Goal: Transaction & Acquisition: Subscribe to service/newsletter

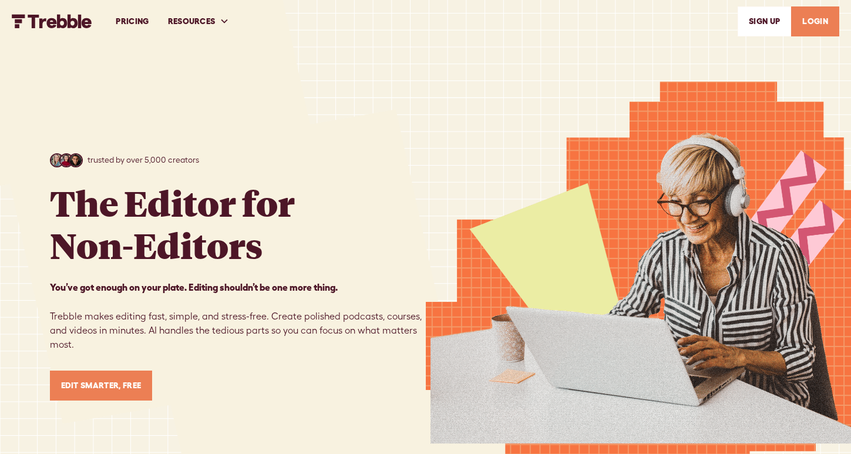
click at [132, 20] on link "PRICING" at bounding box center [132, 21] width 52 height 41
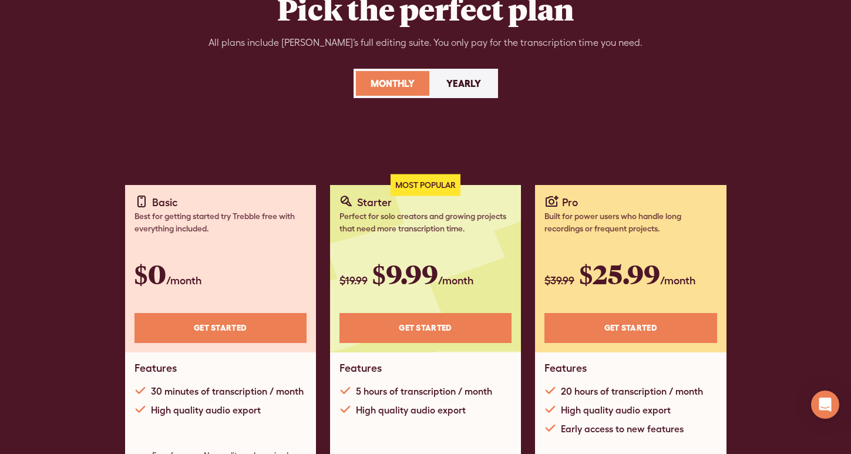
scroll to position [102, 0]
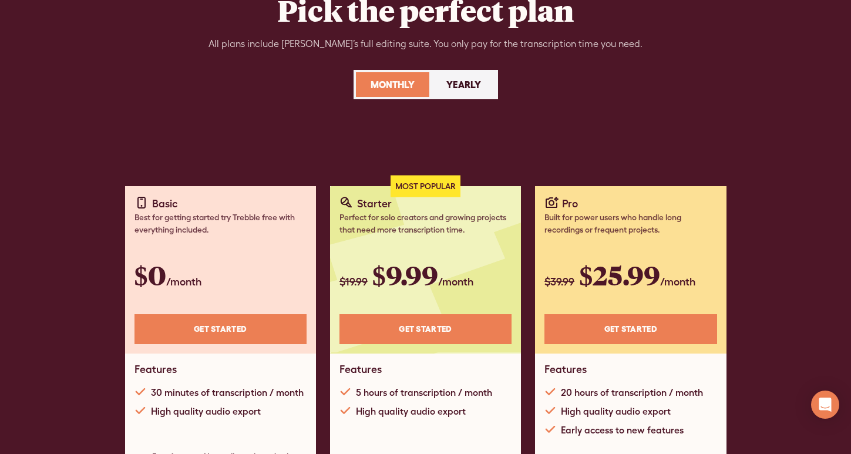
click at [474, 87] on div "Yearly" at bounding box center [463, 85] width 35 height 14
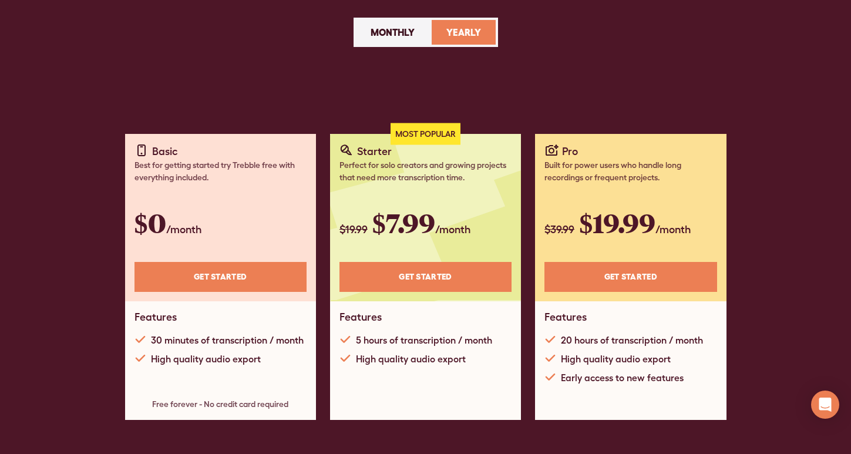
scroll to position [0, 0]
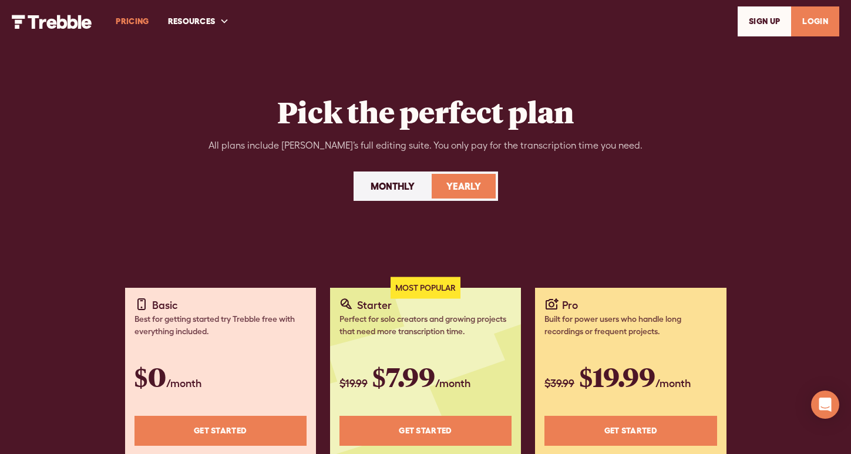
click at [73, 23] on img "home" at bounding box center [52, 22] width 80 height 14
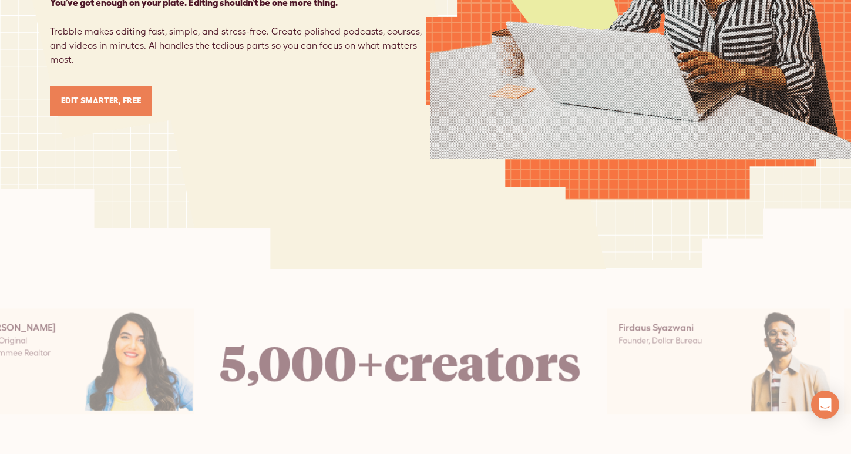
scroll to position [293, 0]
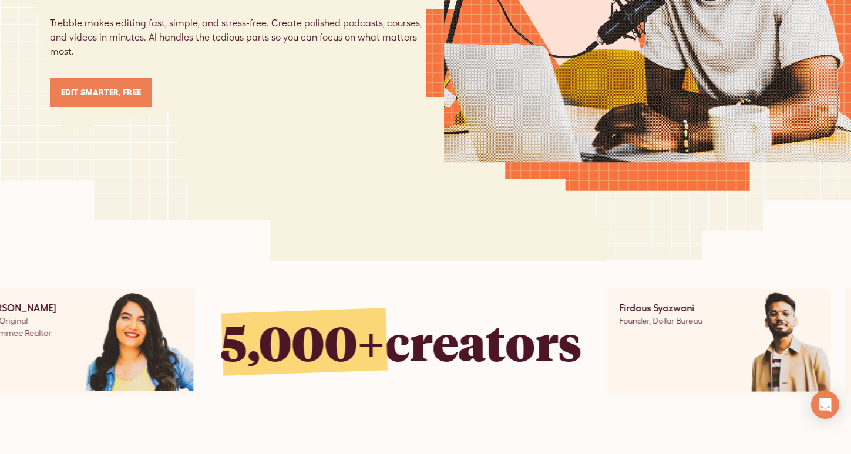
click at [113, 96] on link "Edit Smarter, Free" at bounding box center [101, 93] width 103 height 30
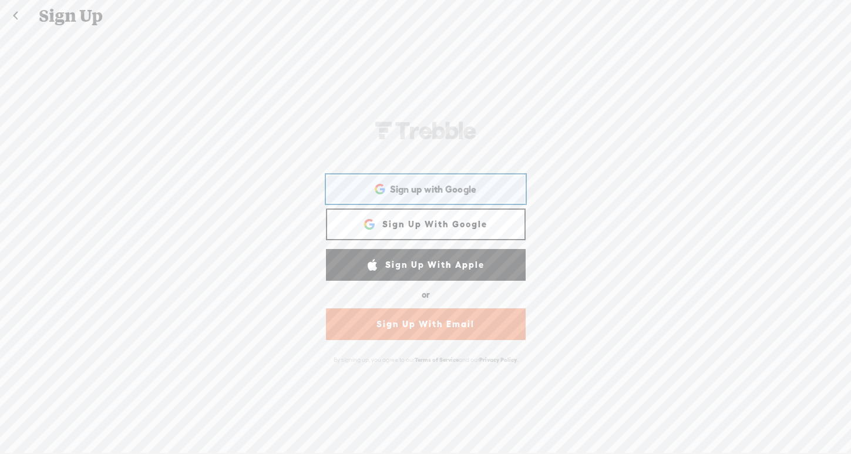
click at [431, 187] on span "Sign up with Google" at bounding box center [433, 189] width 87 height 12
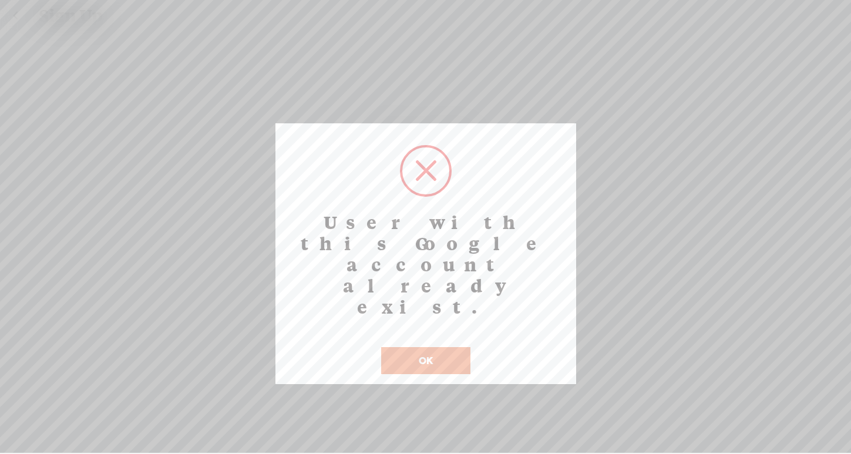
click at [442, 347] on button "OK" at bounding box center [425, 360] width 89 height 27
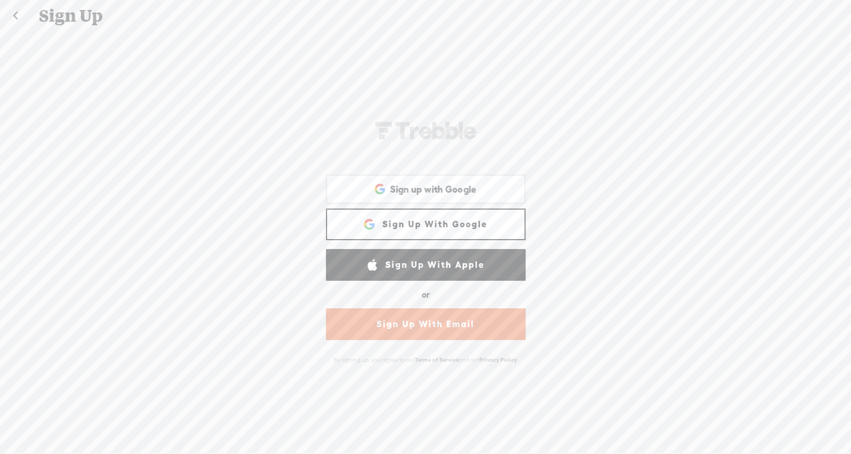
click at [15, 18] on link at bounding box center [15, 16] width 29 height 31
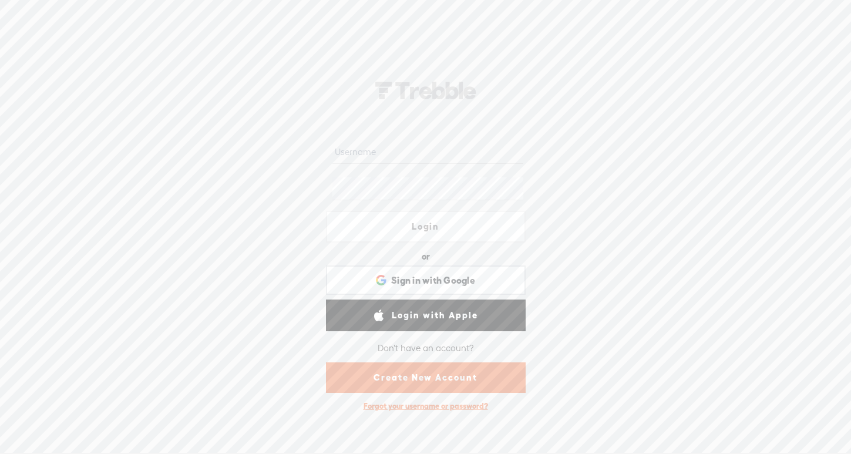
click at [366, 223] on link "Login" at bounding box center [426, 227] width 200 height 32
click at [396, 284] on span "Sign in with Google" at bounding box center [433, 280] width 84 height 12
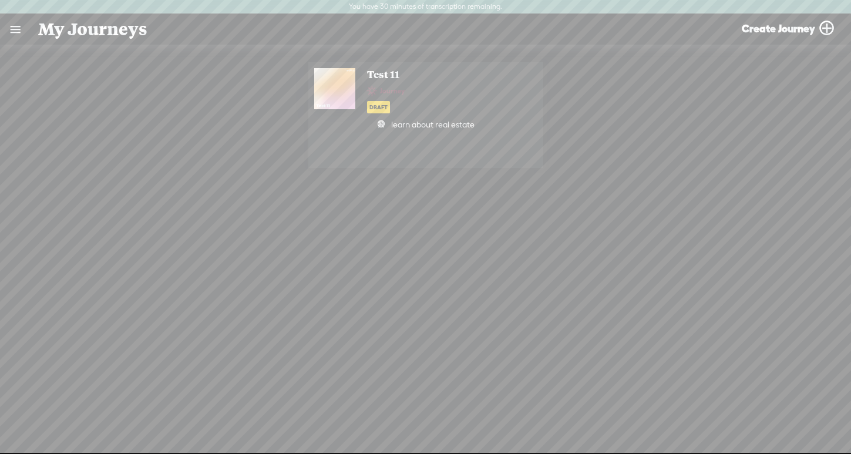
click at [0, 0] on div at bounding box center [0, 0] width 0 height 0
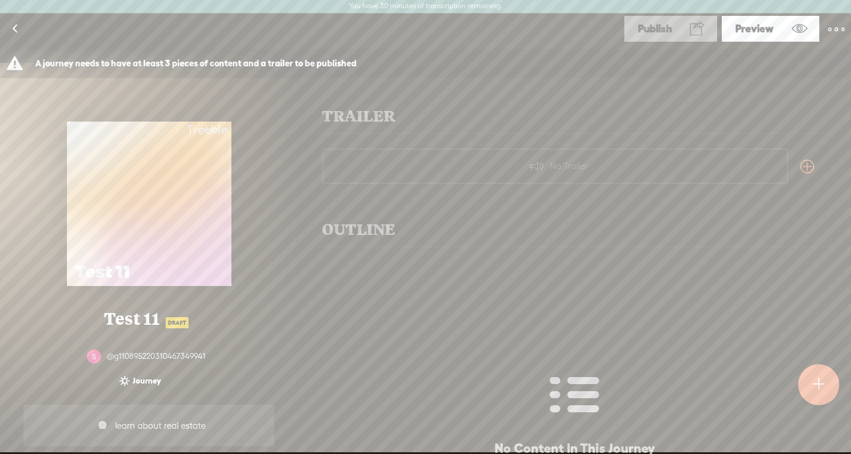
click at [156, 207] on div at bounding box center [149, 204] width 164 height 164
